Goal: Task Accomplishment & Management: Manage account settings

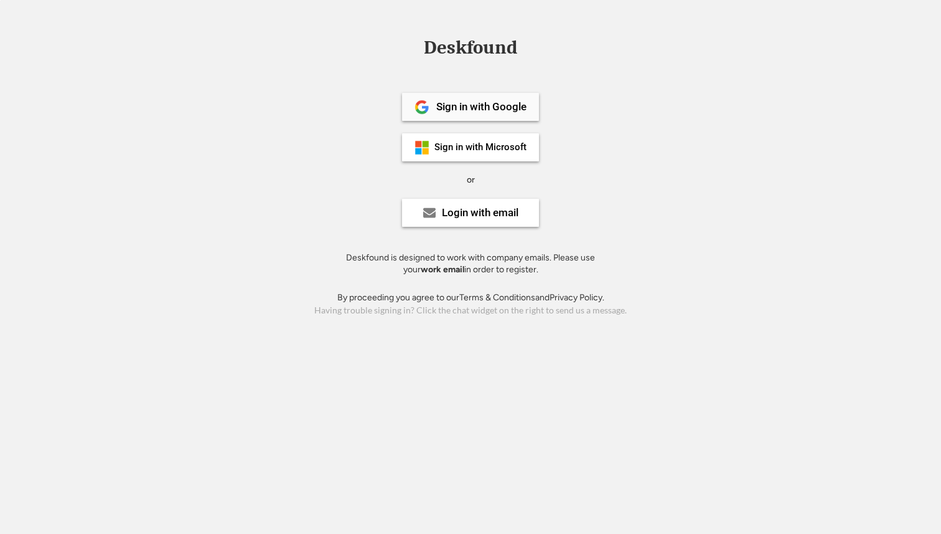
click at [523, 118] on div "Sign in with Google" at bounding box center [470, 107] width 137 height 28
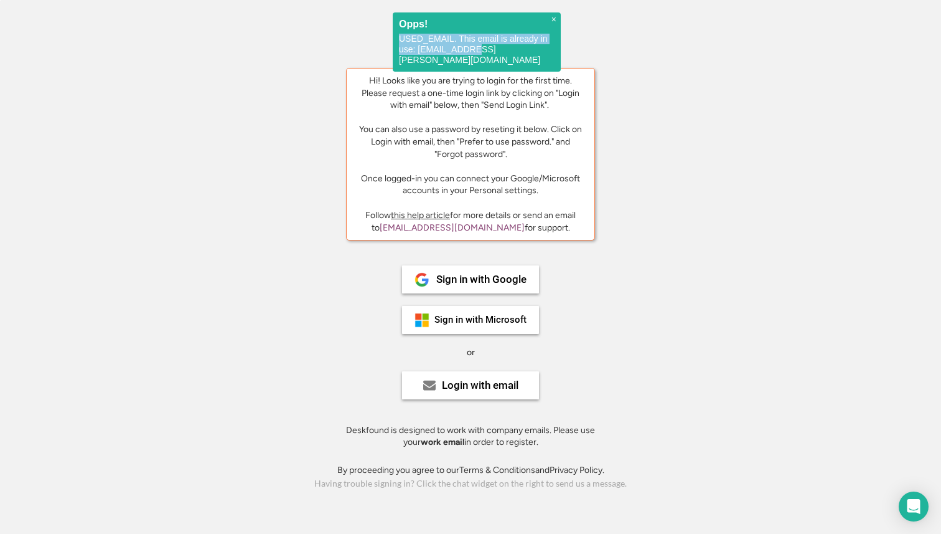
drag, startPoint x: 400, startPoint y: 39, endPoint x: 511, endPoint y: 60, distance: 113.6
click at [511, 60] on div "× Opps! USED_EMAIL. This email is already in use: [EMAIL_ADDRESS][PERSON_NAME][…" at bounding box center [477, 41] width 168 height 59
